Goal: Information Seeking & Learning: Learn about a topic

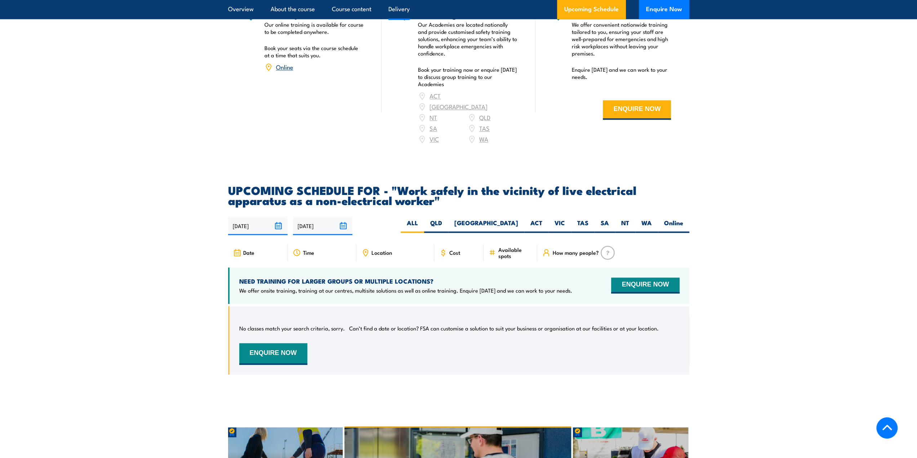
scroll to position [1009, 0]
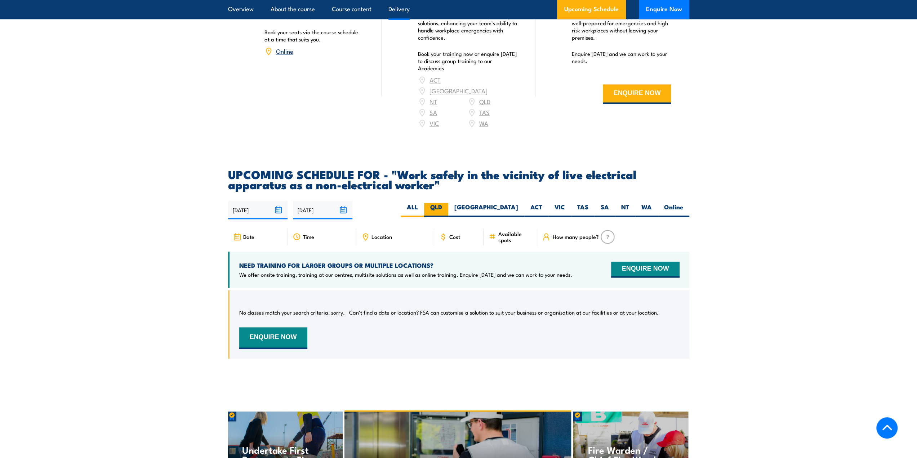
click at [448, 206] on label "QLD" at bounding box center [436, 210] width 24 height 14
click at [447, 206] on input "QLD" at bounding box center [444, 205] width 5 height 5
radio input "true"
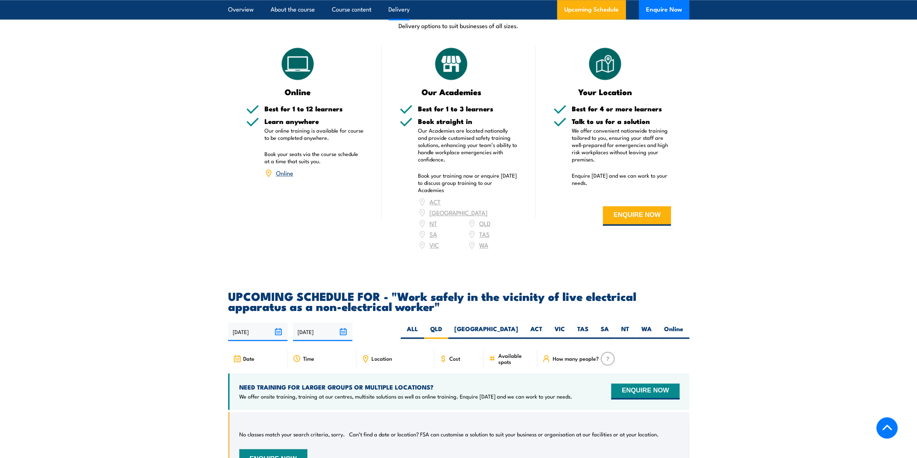
scroll to position [815, 0]
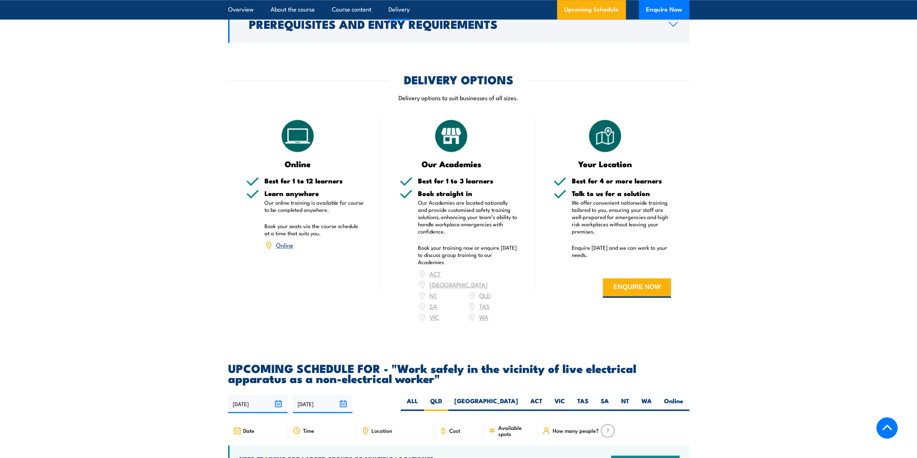
click at [287, 249] on link "Online" at bounding box center [284, 244] width 17 height 9
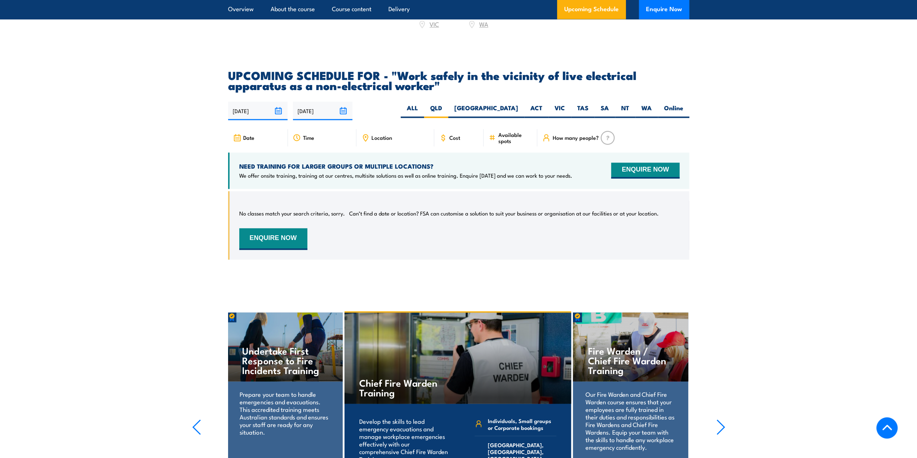
scroll to position [1107, 0]
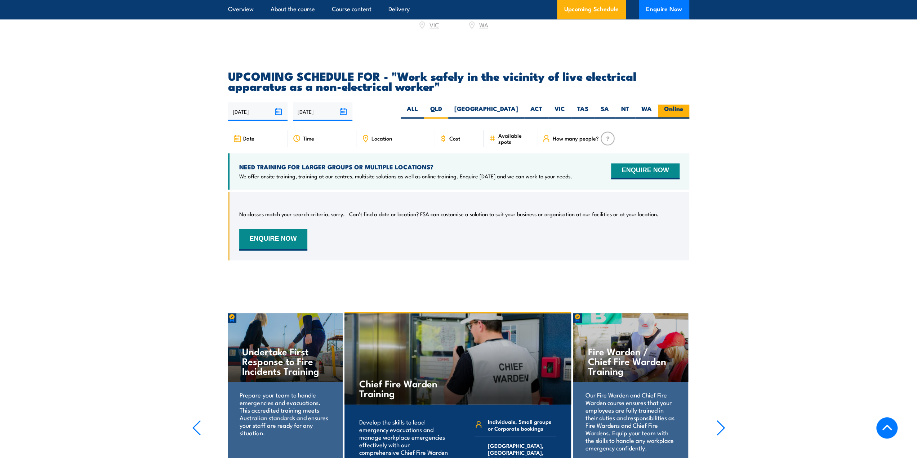
click at [677, 106] on label "Online" at bounding box center [673, 111] width 31 height 14
click at [683, 106] on input "Online" at bounding box center [685, 106] width 5 height 5
radio input "true"
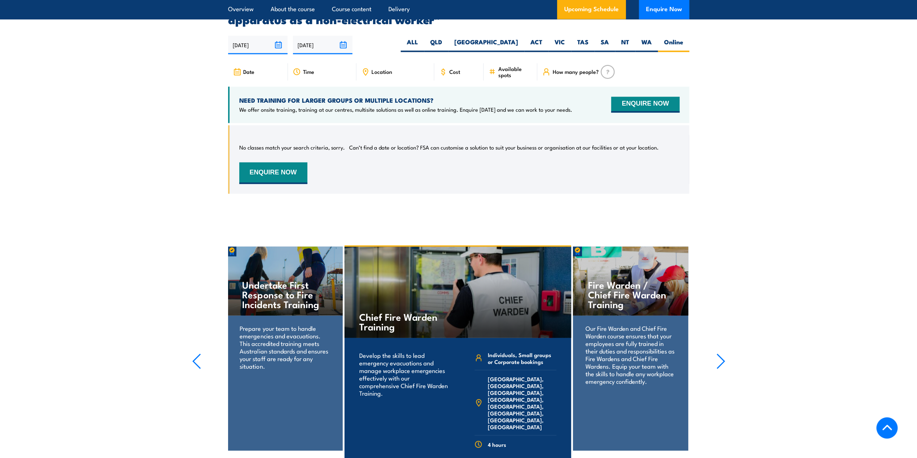
scroll to position [1219, 0]
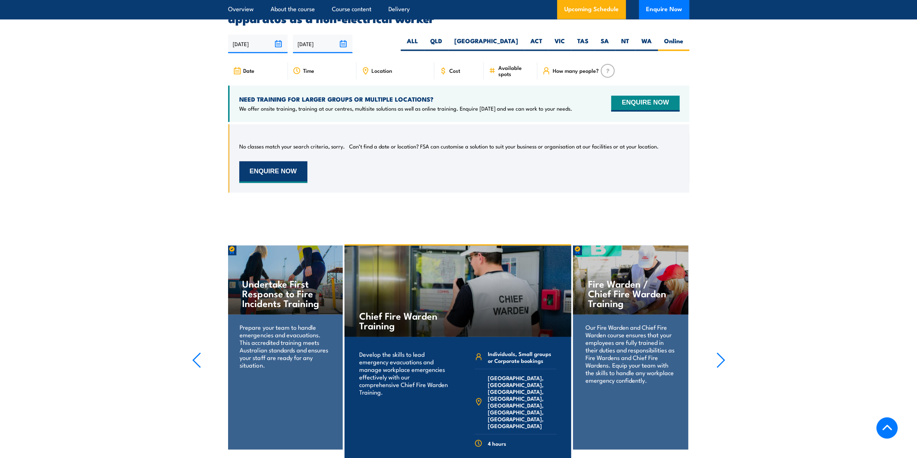
click at [247, 164] on button "ENQUIRE NOW" at bounding box center [273, 172] width 68 height 22
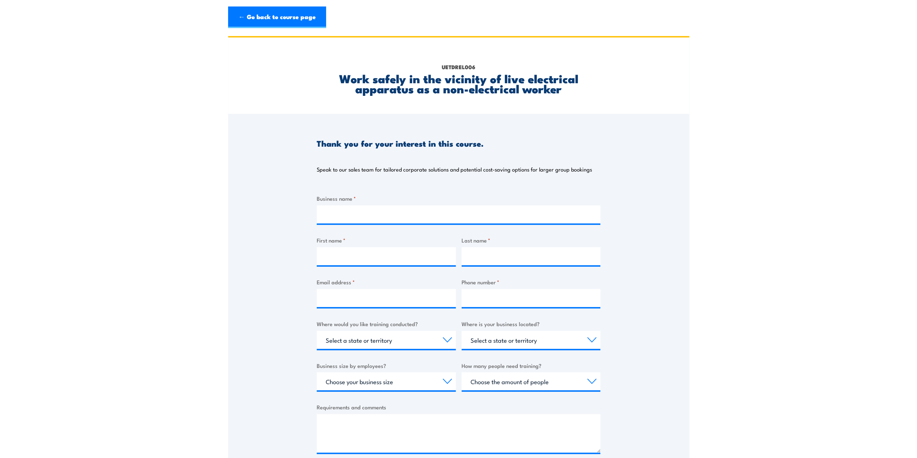
scroll to position [108, 0]
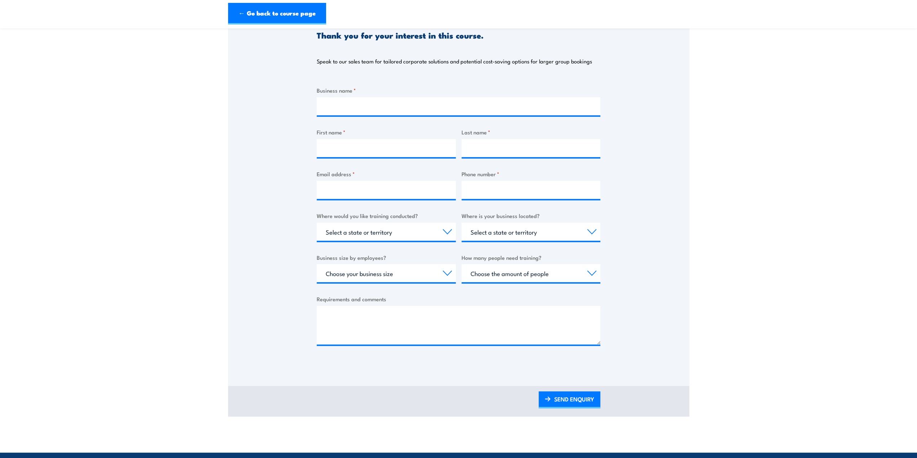
click at [550, 262] on div "How many people need training? Choose the amount of people 1 to 4 5 to 19 20+" at bounding box center [531, 267] width 139 height 29
click at [423, 267] on select "Choose your business size 1 to 19 20 to 199 200+" at bounding box center [386, 273] width 139 height 18
click at [427, 268] on select "Choose your business size 1 to 19 20 to 199 200+" at bounding box center [386, 273] width 139 height 18
click at [548, 267] on select "Choose the amount of people 1 to 4 5 to 19 20+" at bounding box center [531, 273] width 139 height 18
drag, startPoint x: 548, startPoint y: 267, endPoint x: 552, endPoint y: 267, distance: 4.7
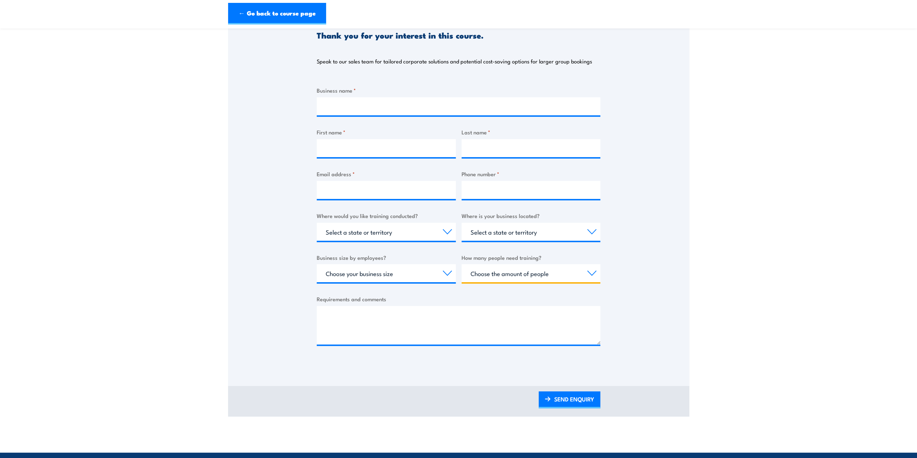
click at [548, 267] on select "Choose the amount of people 1 to 4 5 to 19 20+" at bounding box center [531, 273] width 139 height 18
click at [666, 267] on div "Thank you for your interest in this course. Speak to our sales team for tailore…" at bounding box center [458, 186] width 461 height 360
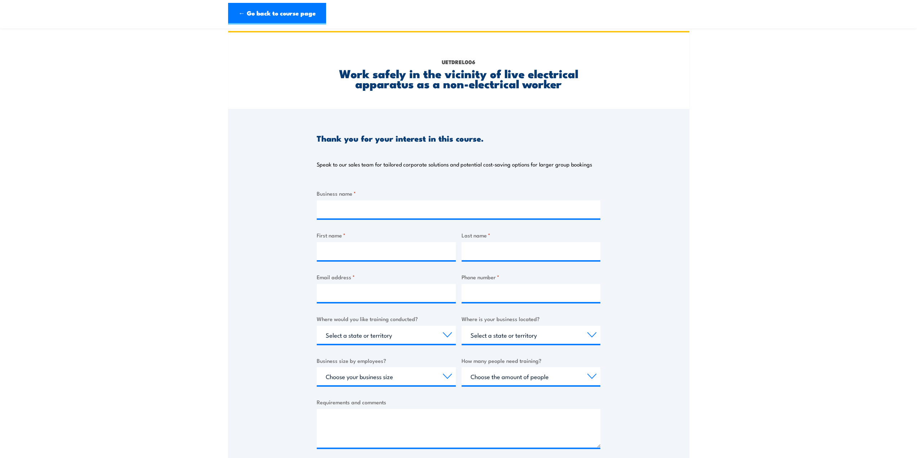
scroll to position [0, 0]
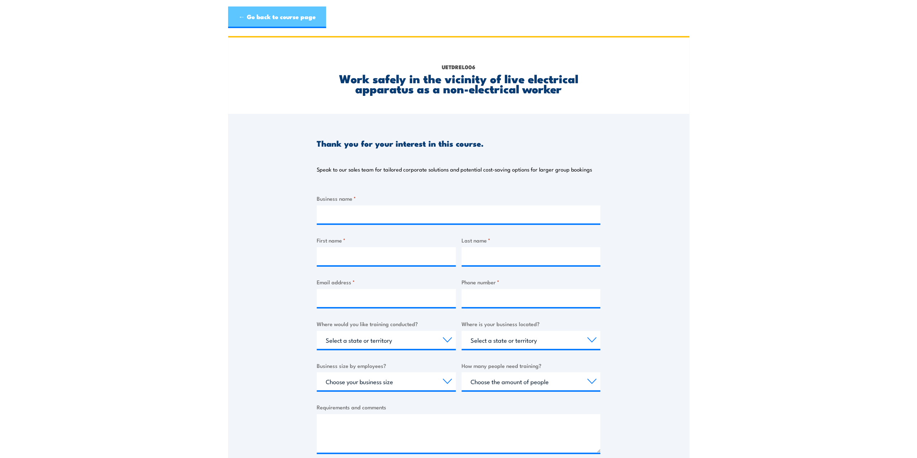
click at [235, 22] on link "← Go back to course page" at bounding box center [277, 17] width 98 height 22
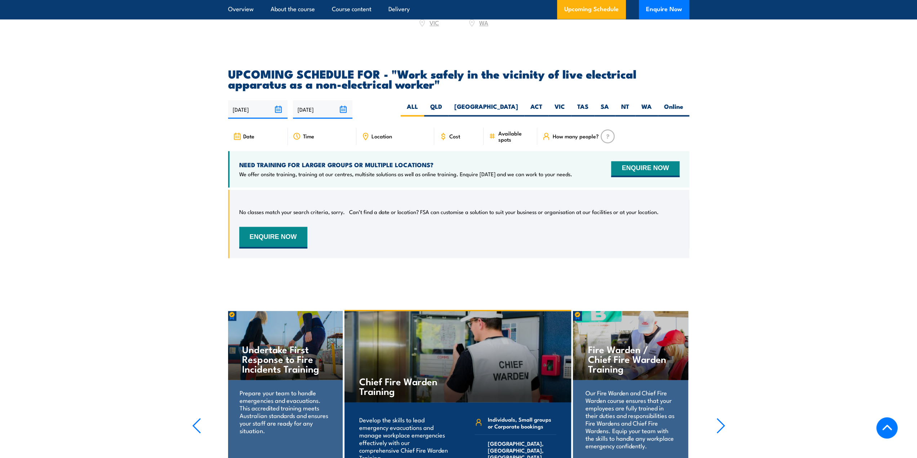
scroll to position [1111, 0]
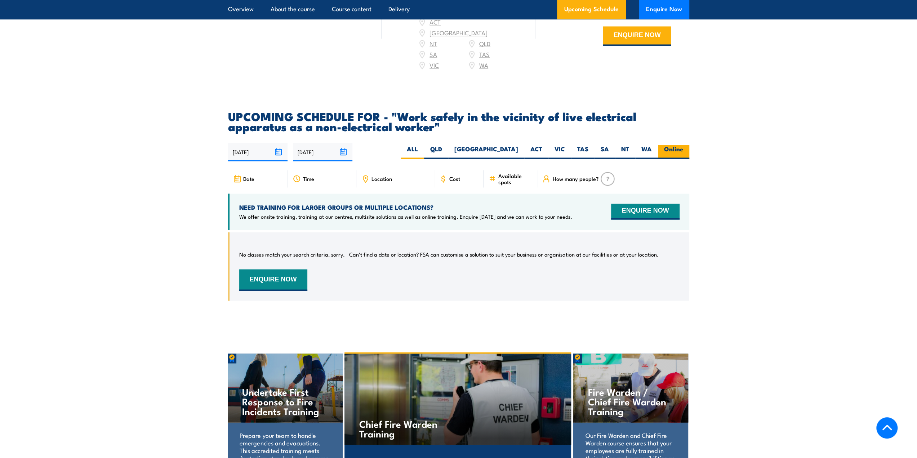
click at [687, 145] on label "Online" at bounding box center [673, 152] width 31 height 14
click at [687, 145] on input "Online" at bounding box center [685, 147] width 5 height 5
radio input "true"
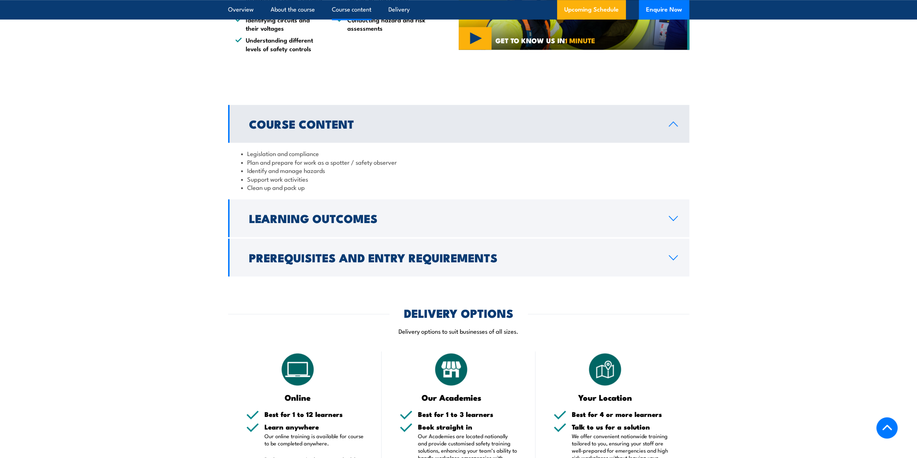
scroll to position [563, 0]
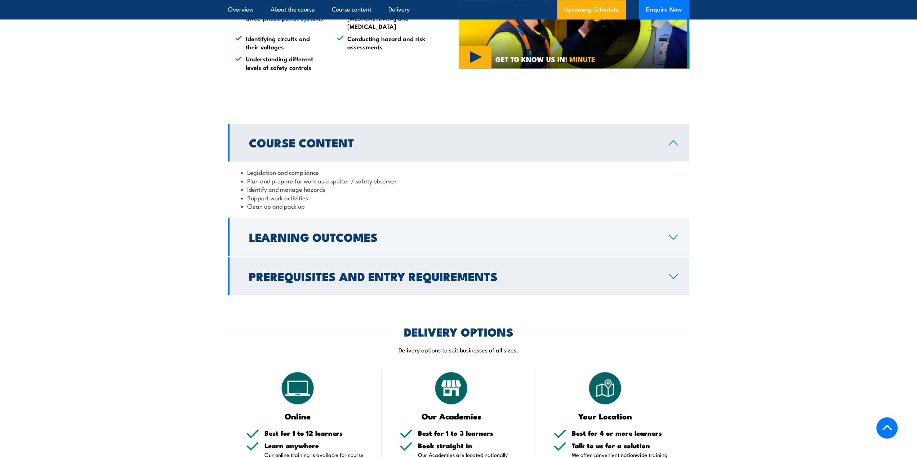
click at [324, 281] on h2 "Prerequisites and Entry Requirements" at bounding box center [453, 276] width 408 height 10
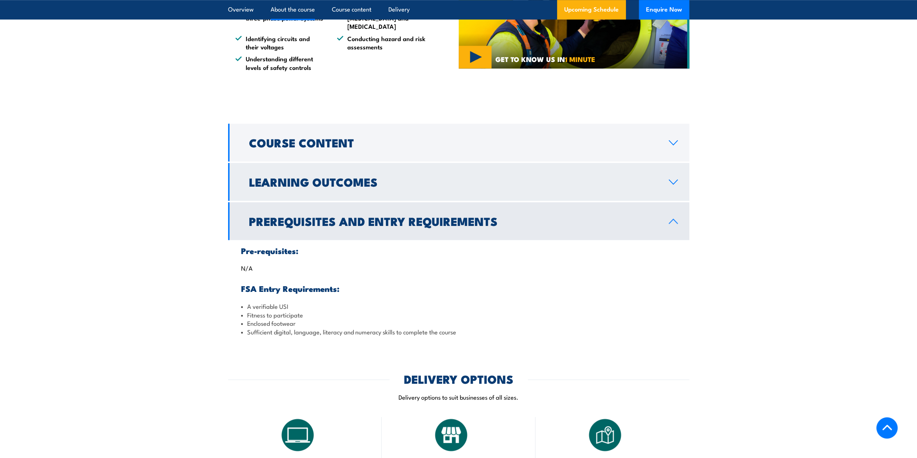
click at [378, 186] on h2 "Learning Outcomes" at bounding box center [453, 182] width 408 height 10
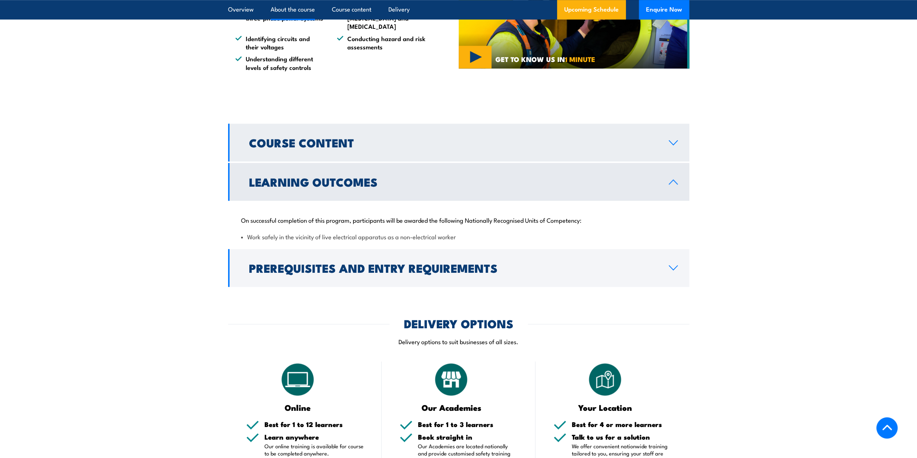
click at [374, 157] on link "Course Content" at bounding box center [458, 143] width 461 height 38
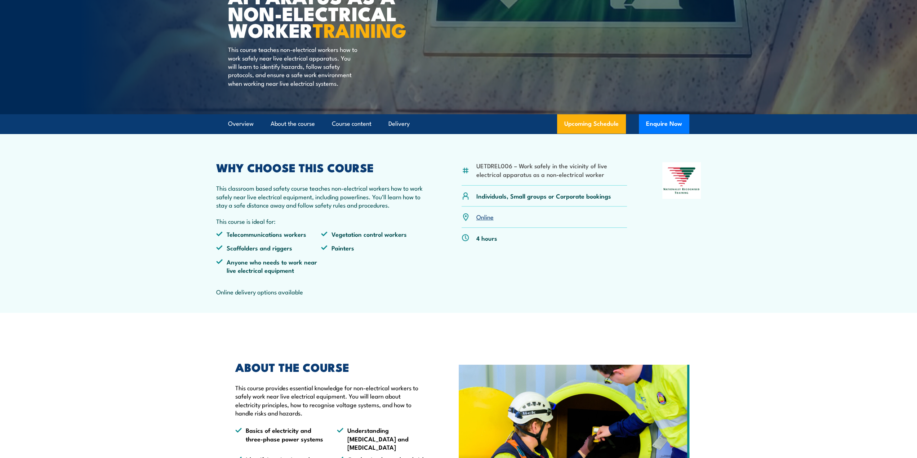
scroll to position [94, 0]
